Goal: Check status

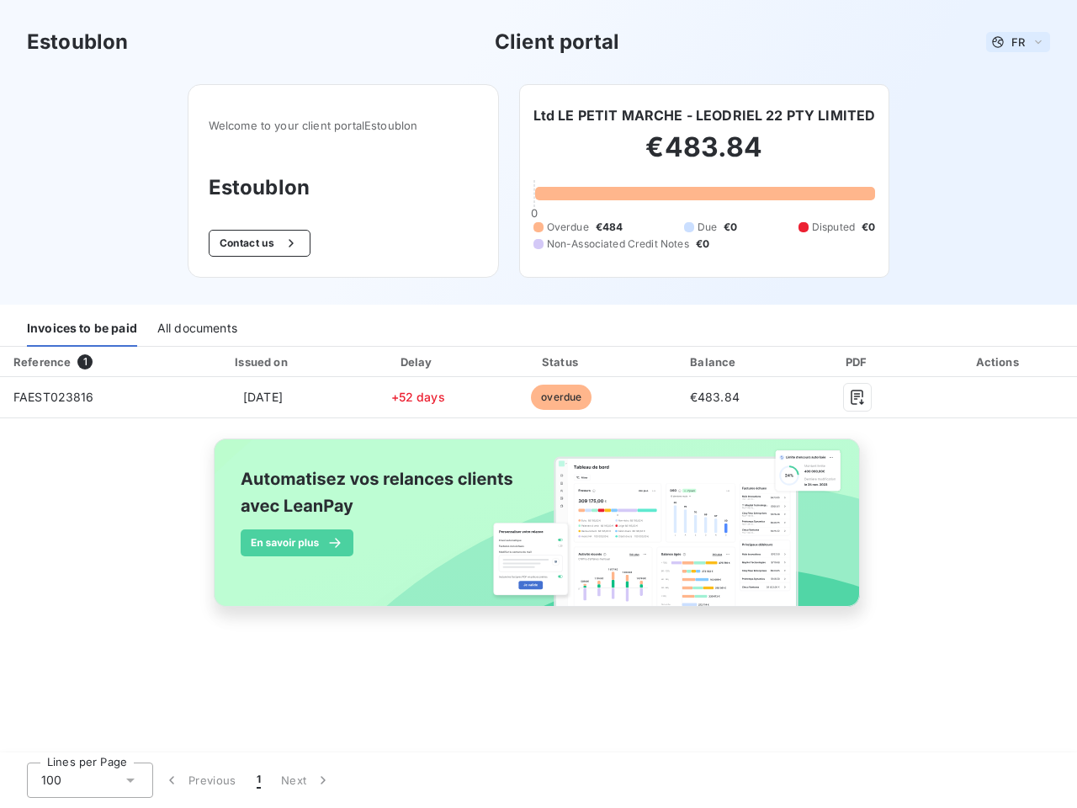
click at [1018, 42] on span "FR" at bounding box center [1017, 41] width 13 height 13
click at [257, 243] on button "Contact us" at bounding box center [260, 243] width 102 height 27
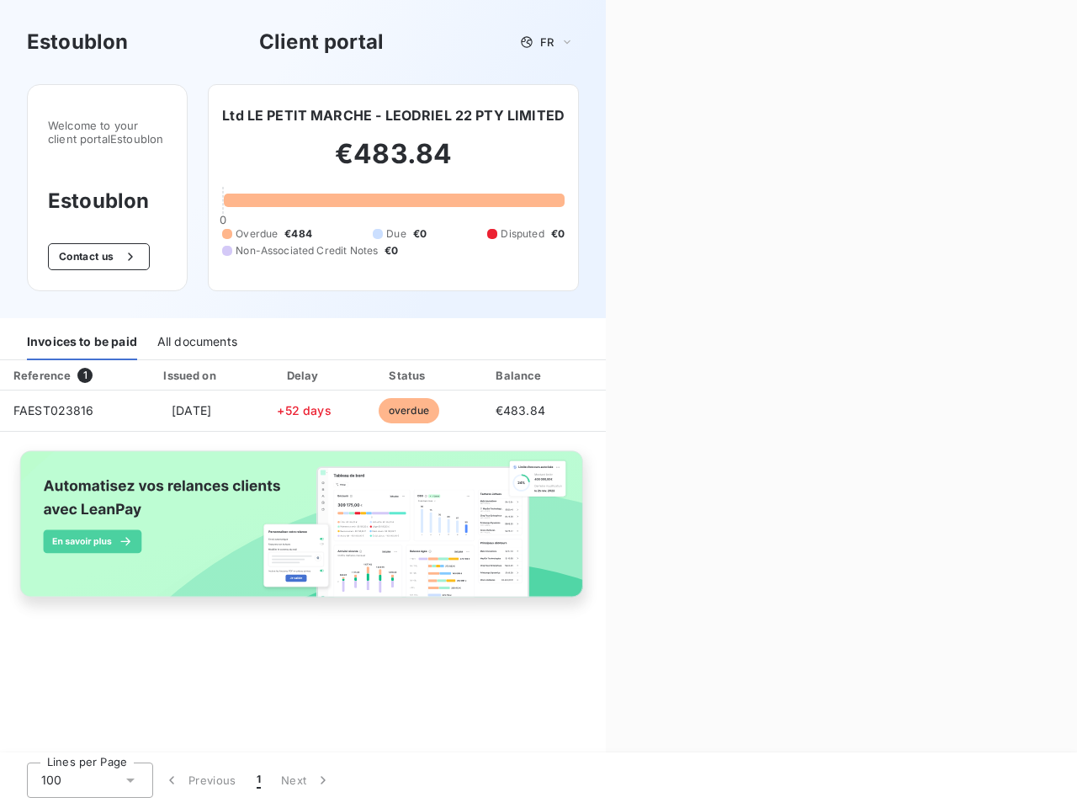
click at [706, 115] on div "Contact us Fill out the form below, and a member of our team will get back to y…" at bounding box center [841, 404] width 471 height 808
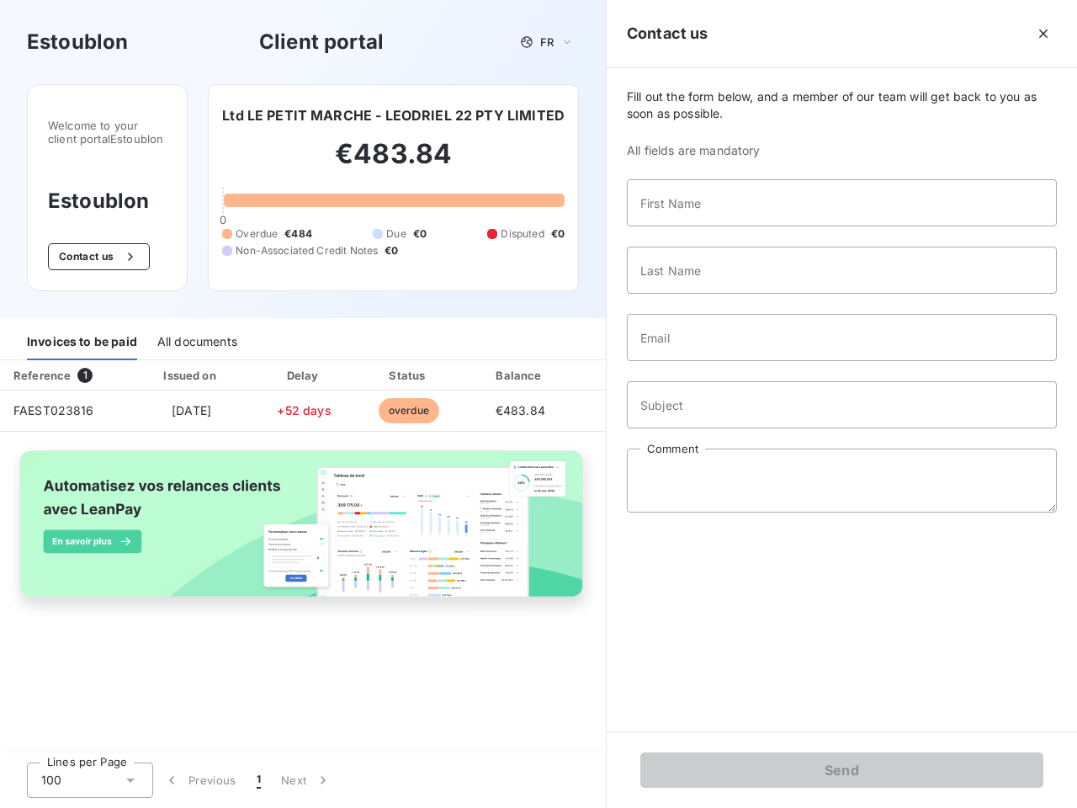
click at [82, 329] on div "Invoices to be paid" at bounding box center [82, 342] width 110 height 35
click at [196, 329] on div "All documents" at bounding box center [197, 342] width 80 height 35
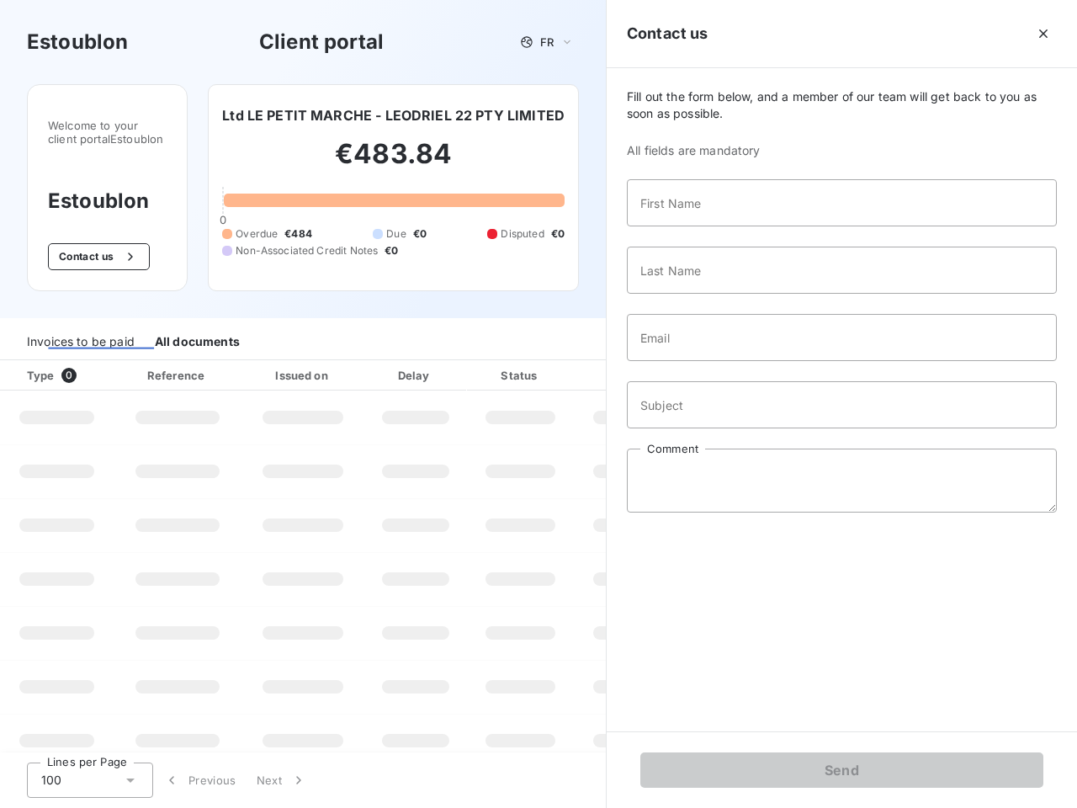
click at [88, 360] on div "Invoices to be paid" at bounding box center [81, 342] width 108 height 35
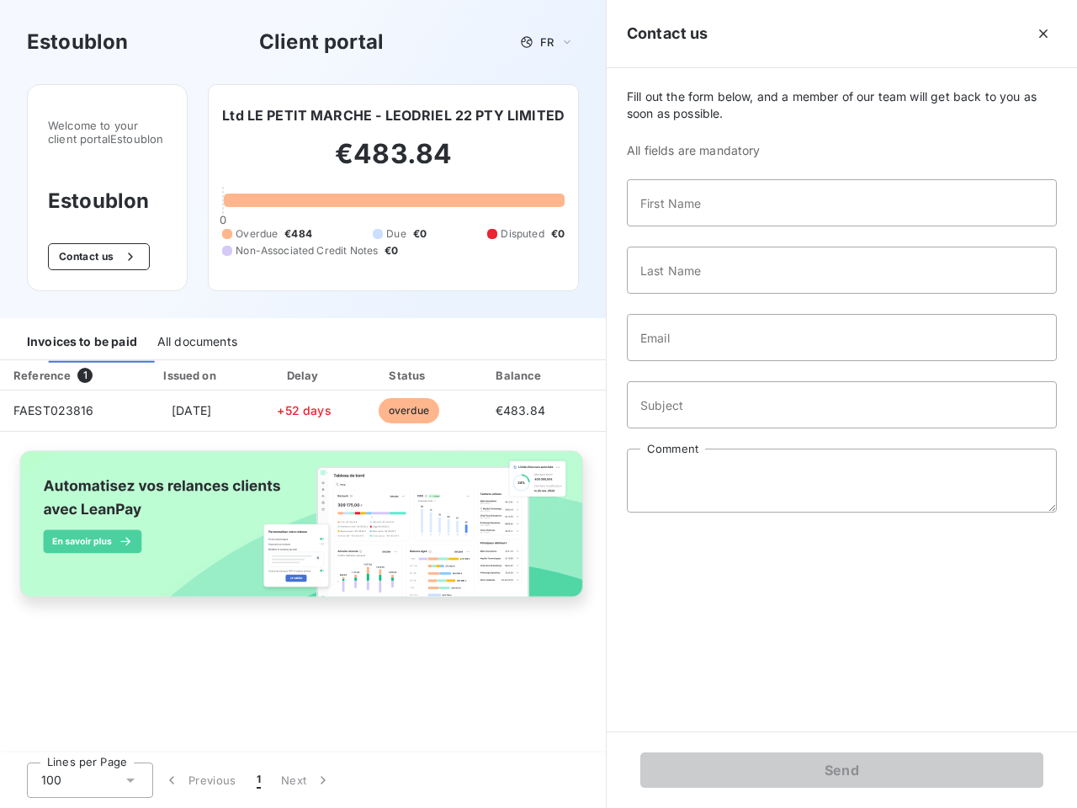
click at [262, 362] on th "Delay" at bounding box center [304, 375] width 103 height 30
click at [417, 362] on th "Status" at bounding box center [408, 375] width 107 height 30
click at [561, 362] on th "Balance" at bounding box center [520, 375] width 116 height 30
click at [714, 362] on div "Fill out the form below, and a member of our team will get back to you as soon …" at bounding box center [842, 399] width 470 height 663
